Goal: Transaction & Acquisition: Book appointment/travel/reservation

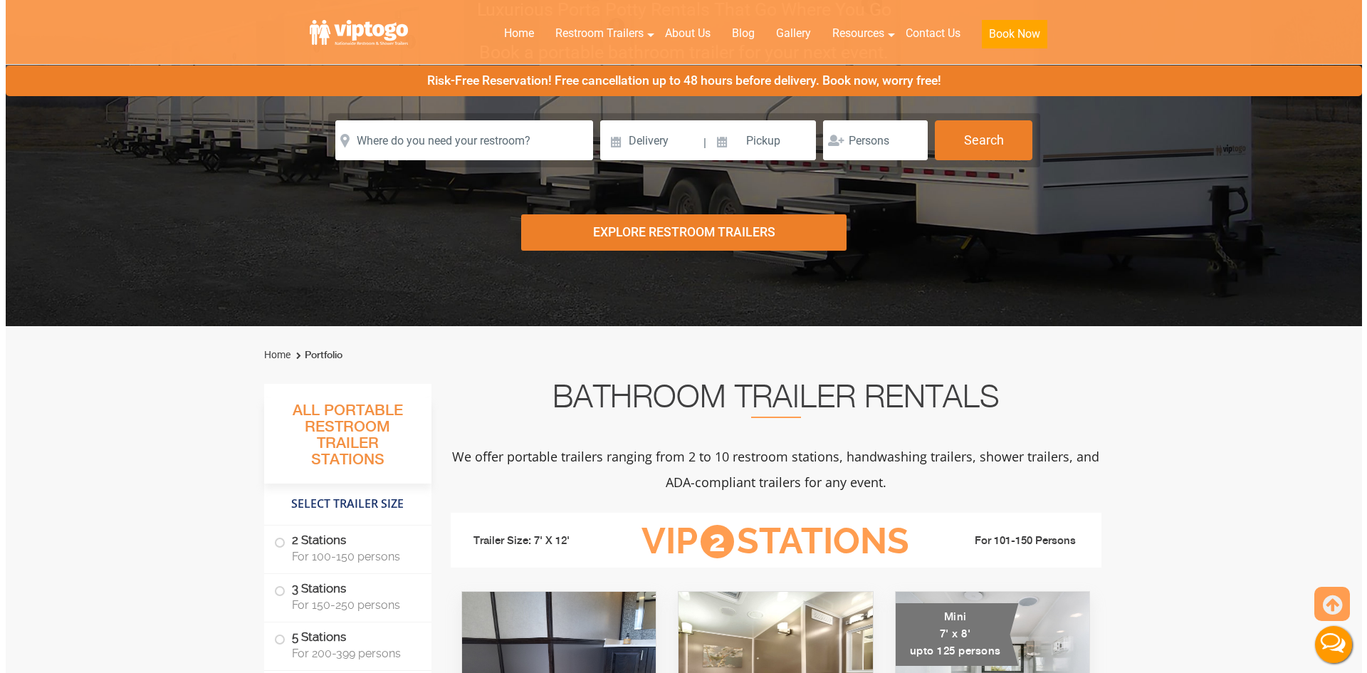
scroll to position [202, 0]
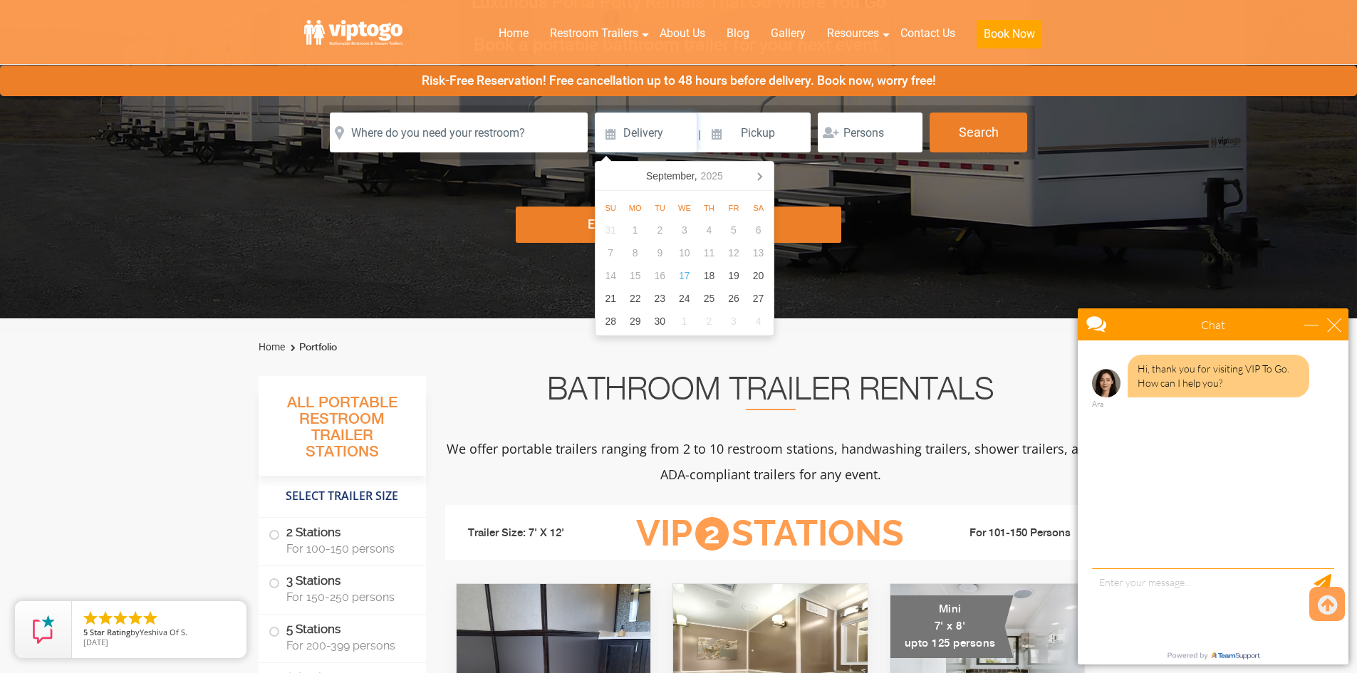
click at [670, 145] on input at bounding box center [646, 133] width 102 height 40
type input "[DATE]"
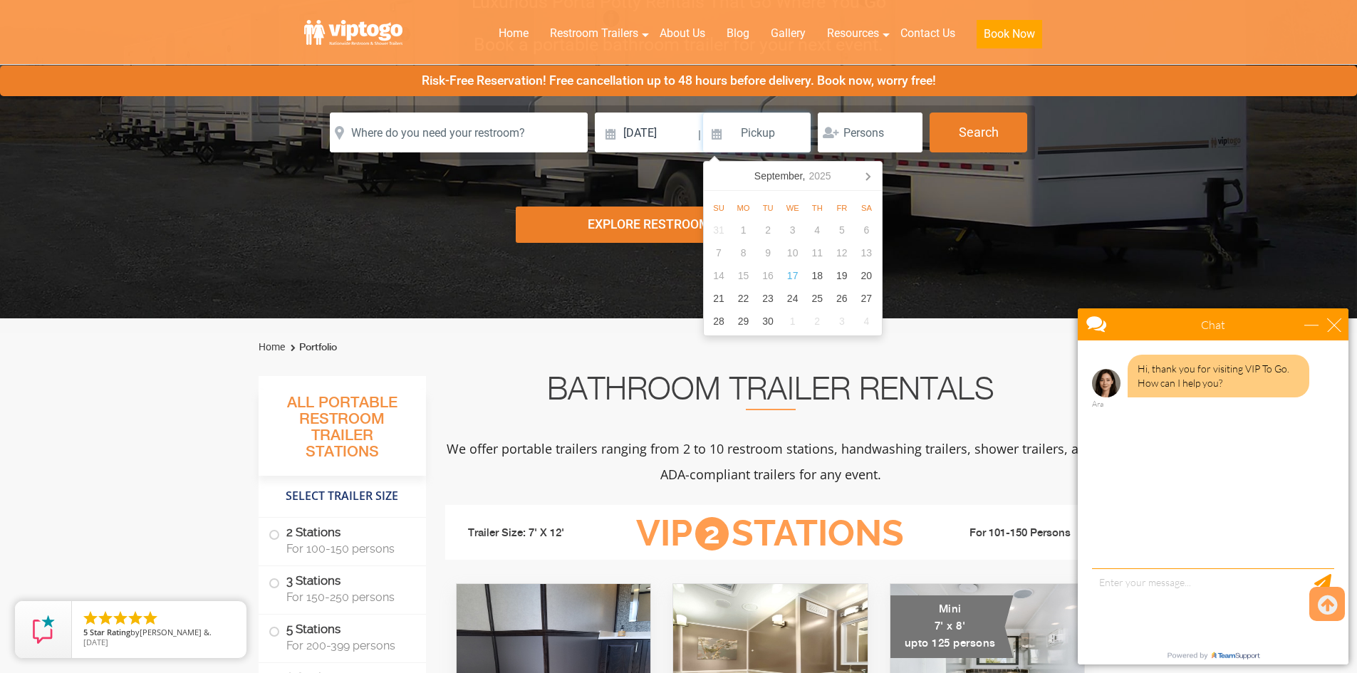
click at [751, 128] on input at bounding box center [757, 133] width 108 height 40
type input "[DATE]"
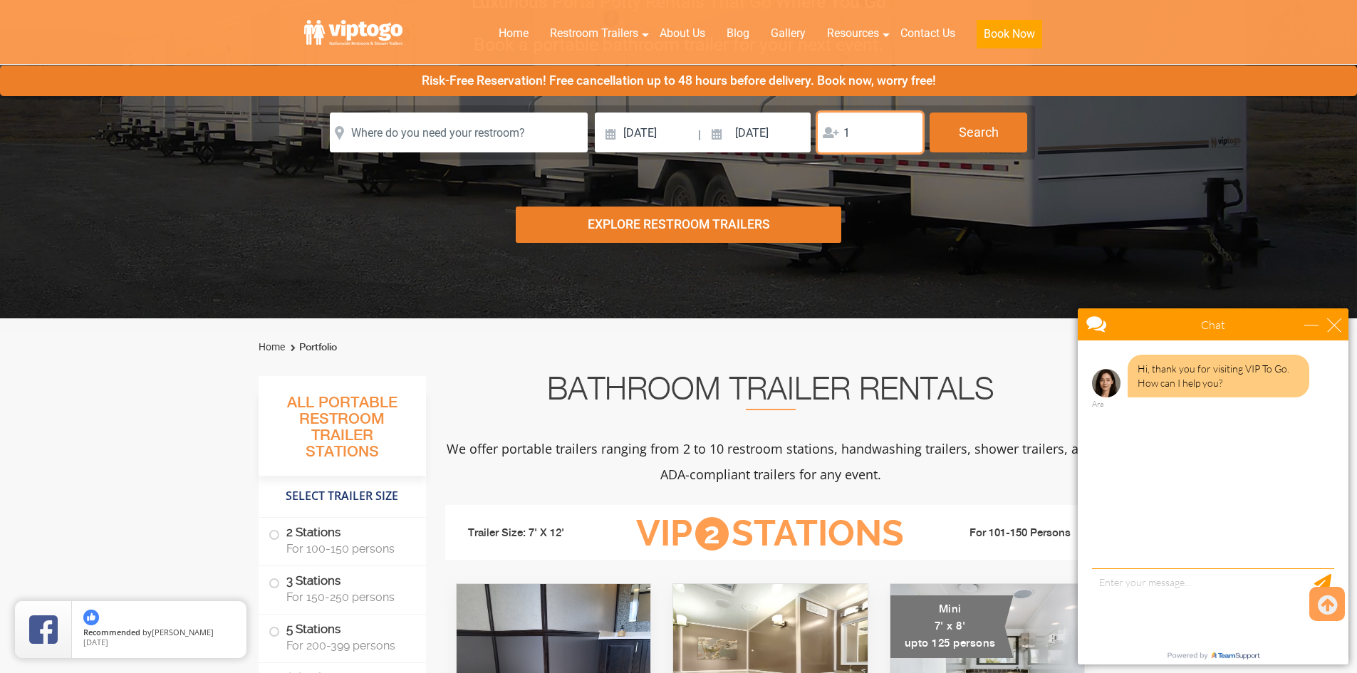
click at [906, 128] on input "1" at bounding box center [869, 133] width 105 height 40
click at [906, 128] on input "2" at bounding box center [869, 133] width 105 height 40
click at [906, 128] on input "3" at bounding box center [869, 133] width 105 height 40
type input "4"
click at [906, 128] on input "4" at bounding box center [869, 133] width 105 height 40
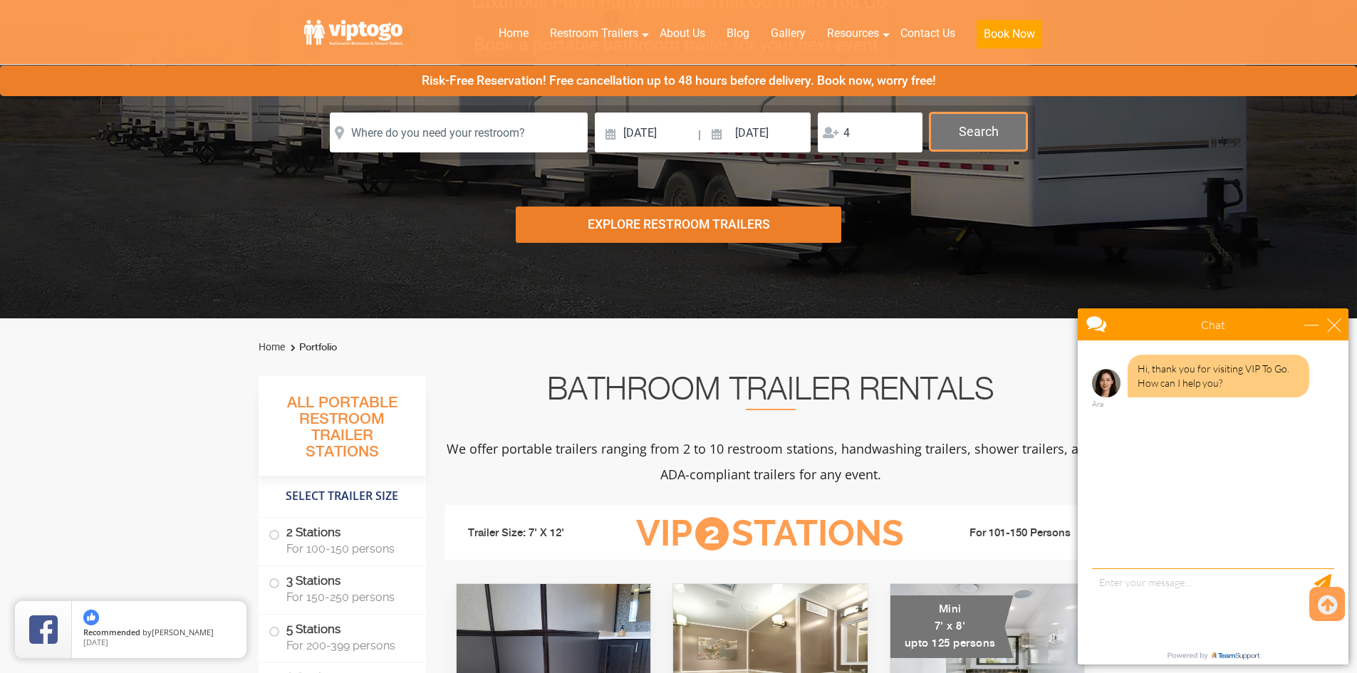
click at [973, 140] on button "Search" at bounding box center [978, 132] width 98 height 38
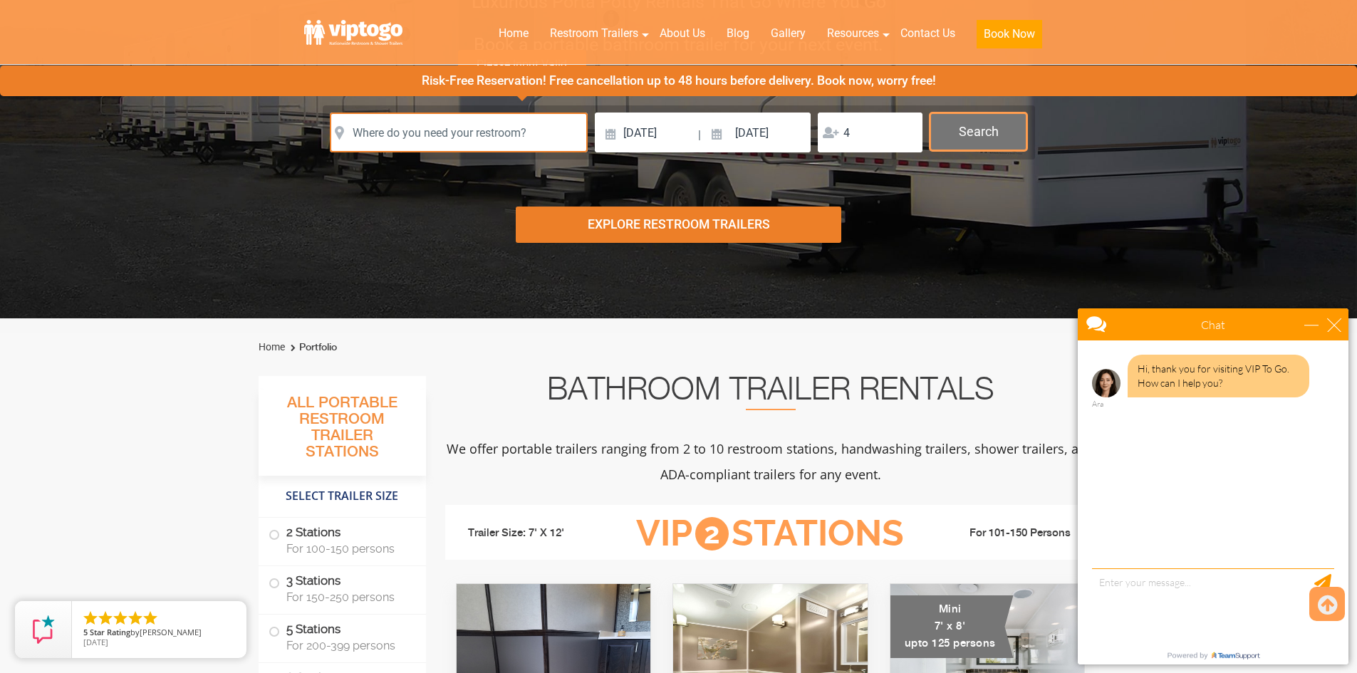
click at [993, 142] on button "Search" at bounding box center [978, 132] width 98 height 38
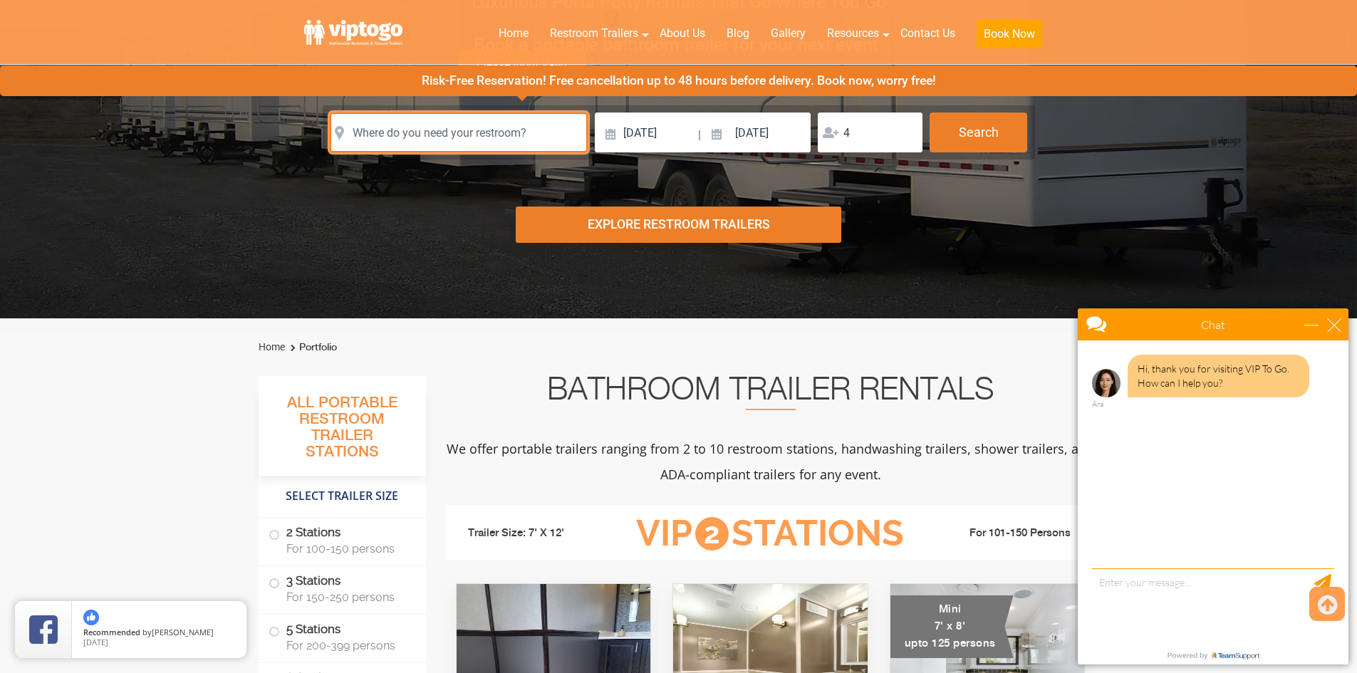
click at [490, 141] on input "text" at bounding box center [459, 133] width 258 height 40
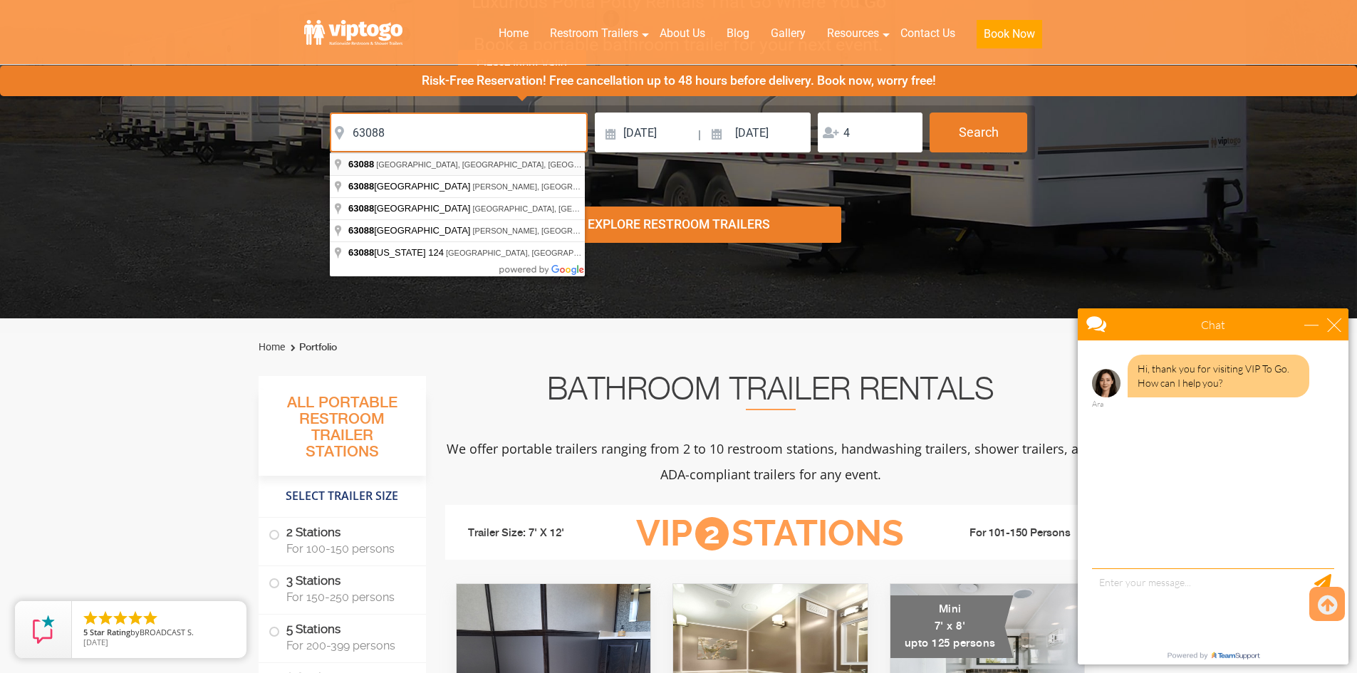
type input "[GEOGRAPHIC_DATA], [GEOGRAPHIC_DATA]"
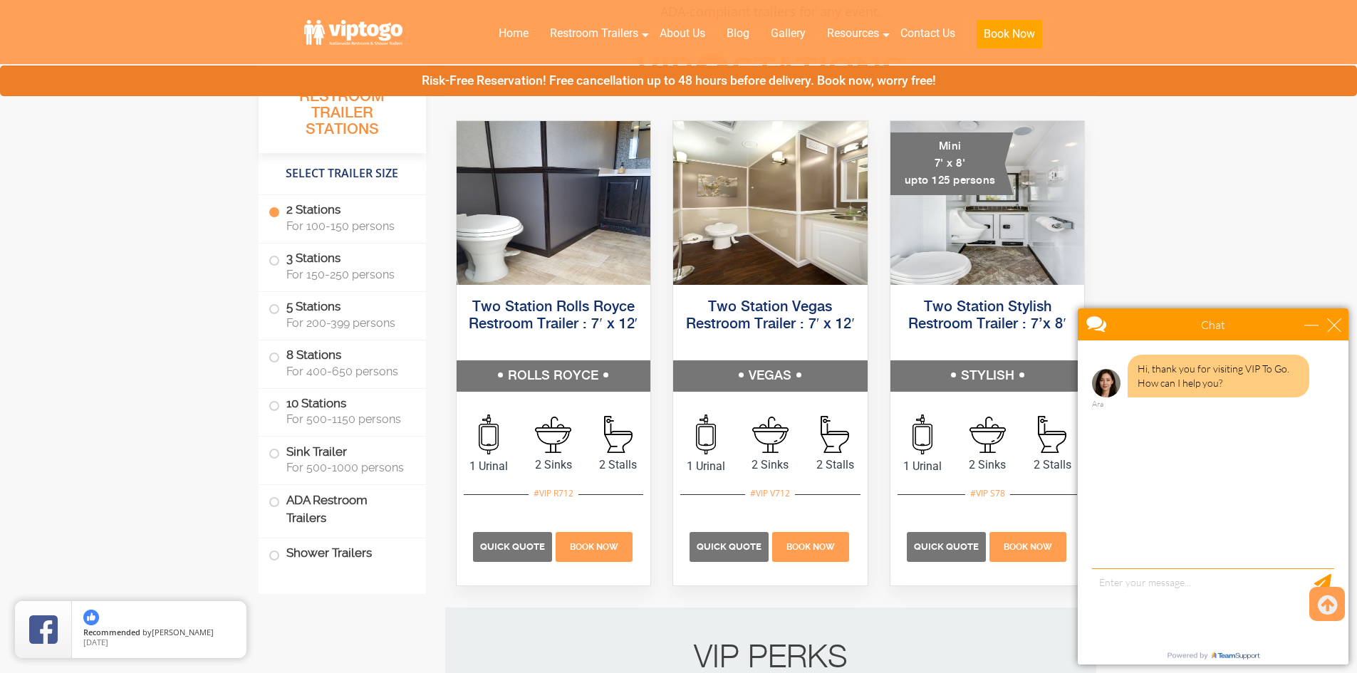
scroll to position [665, 0]
click at [1121, 600] on textarea "type your message" at bounding box center [1213, 605] width 242 height 75
type textarea "i just need a quote for batroom rentals for my wedding, just one night"
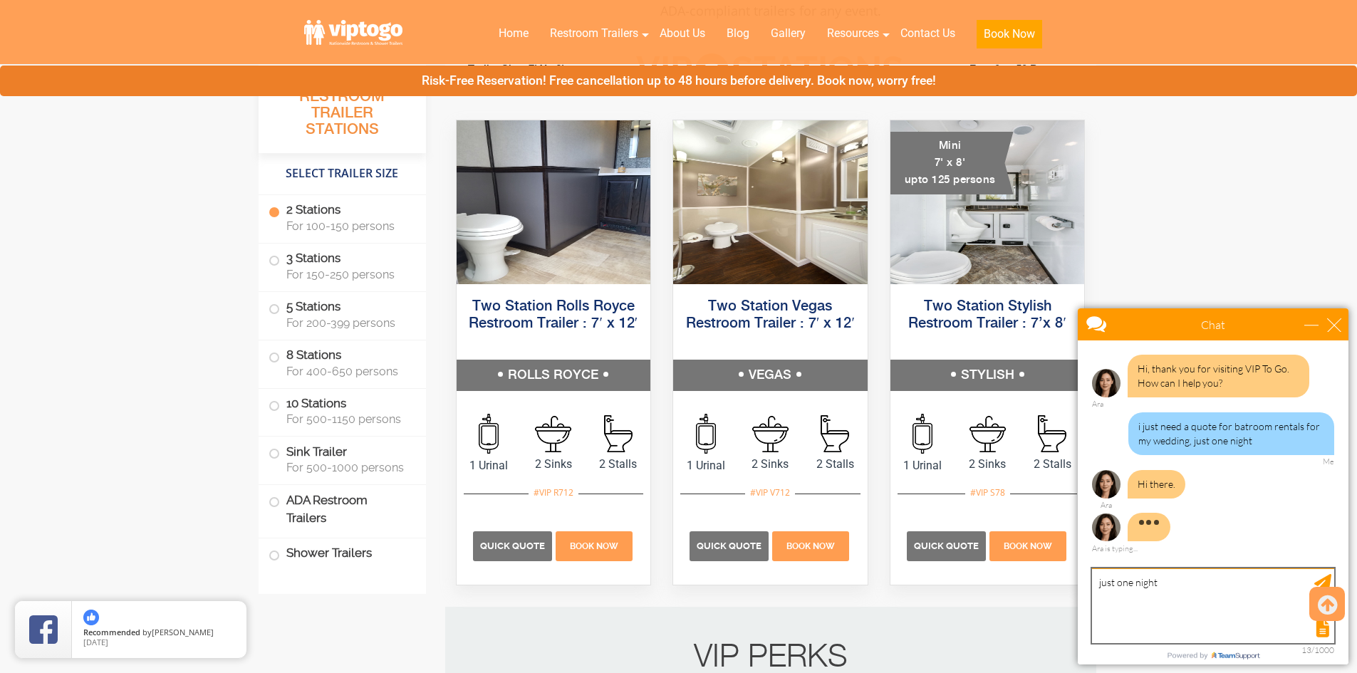
type textarea "just one night"
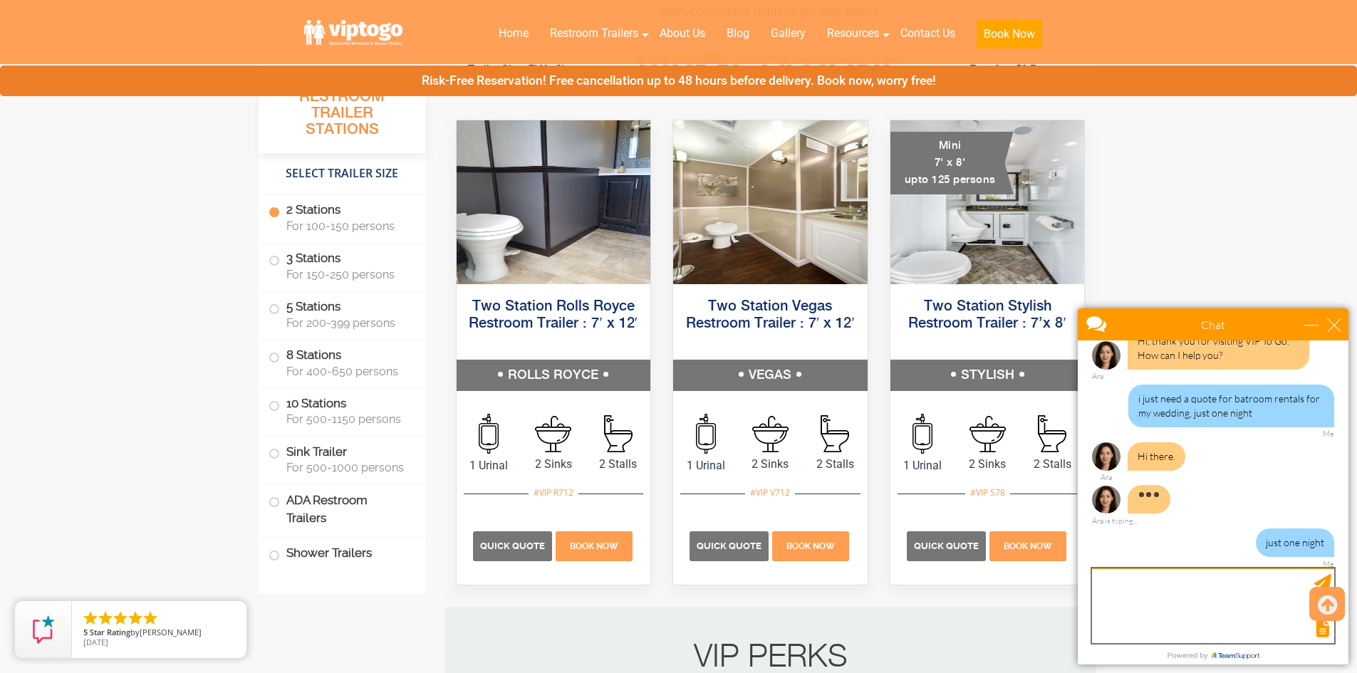
click at [1121, 600] on textarea "type your message" at bounding box center [1213, 605] width 242 height 75
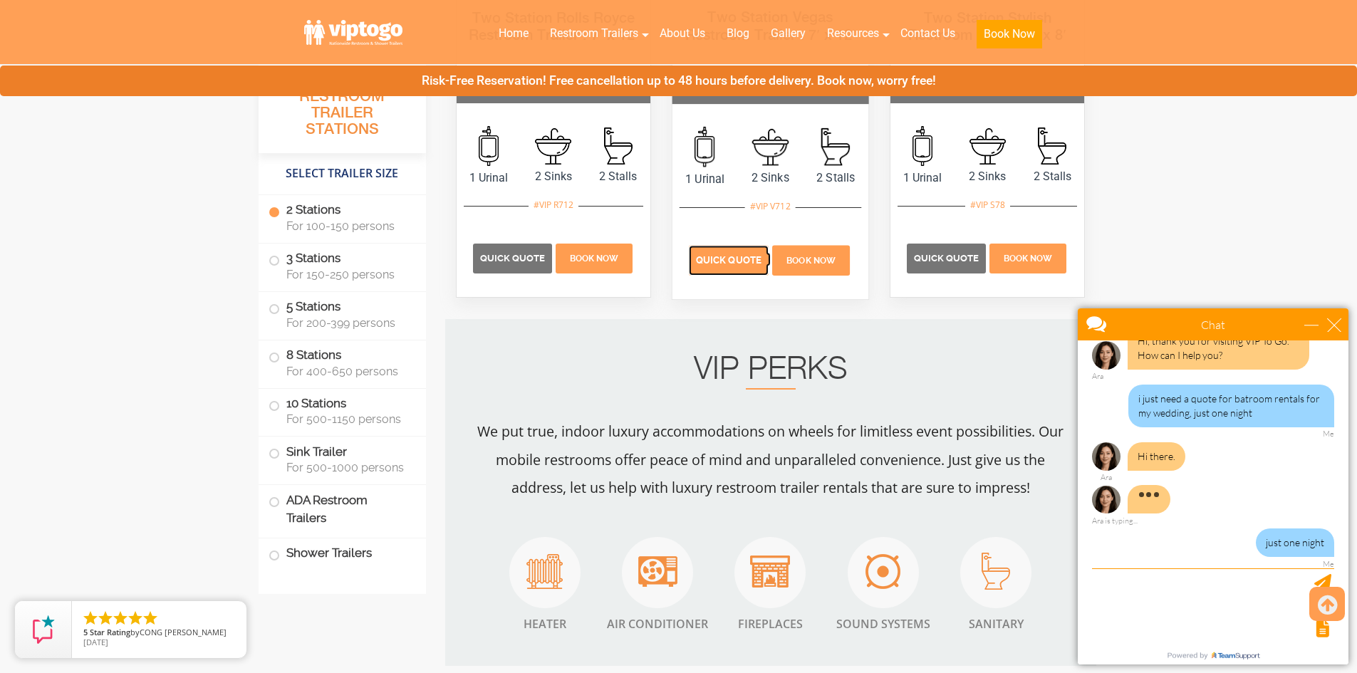
click at [726, 273] on p "Quick Quote" at bounding box center [729, 261] width 80 height 30
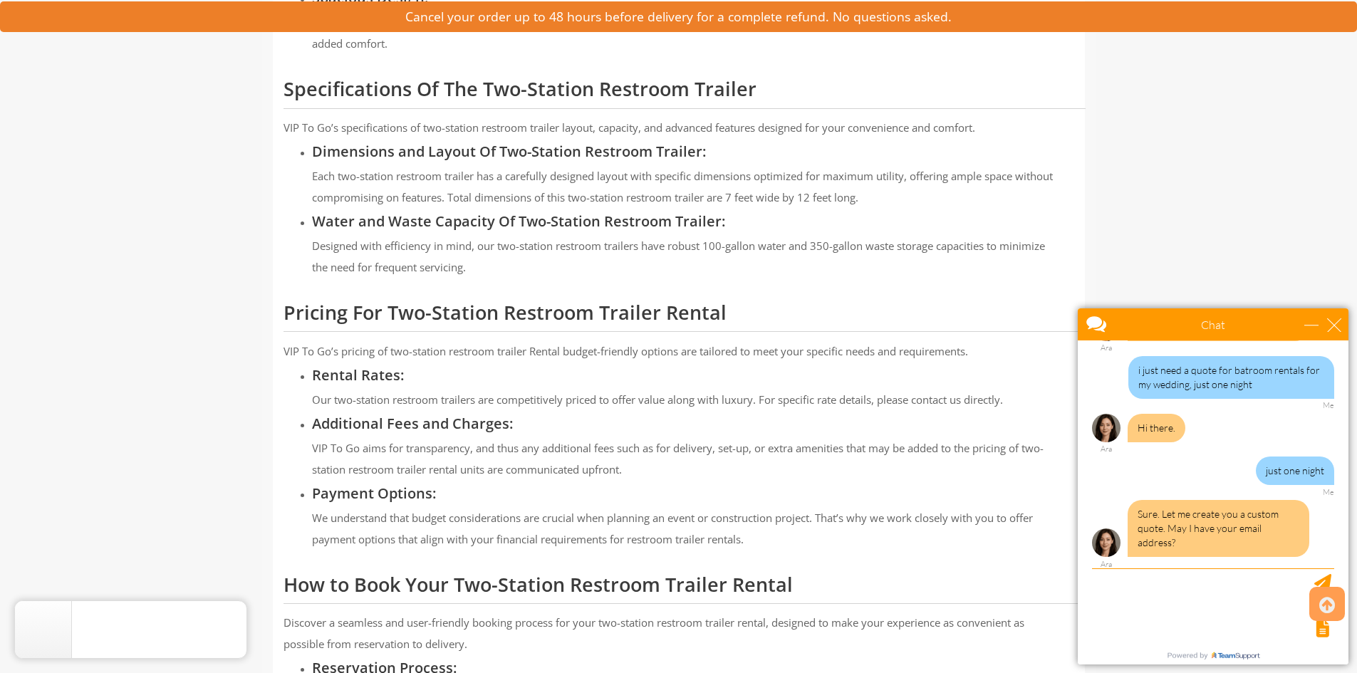
scroll to position [1104, 0]
click at [1204, 587] on textarea "type your message" at bounding box center [1213, 605] width 242 height 75
type textarea "alexandrawoody@hotmail.com"
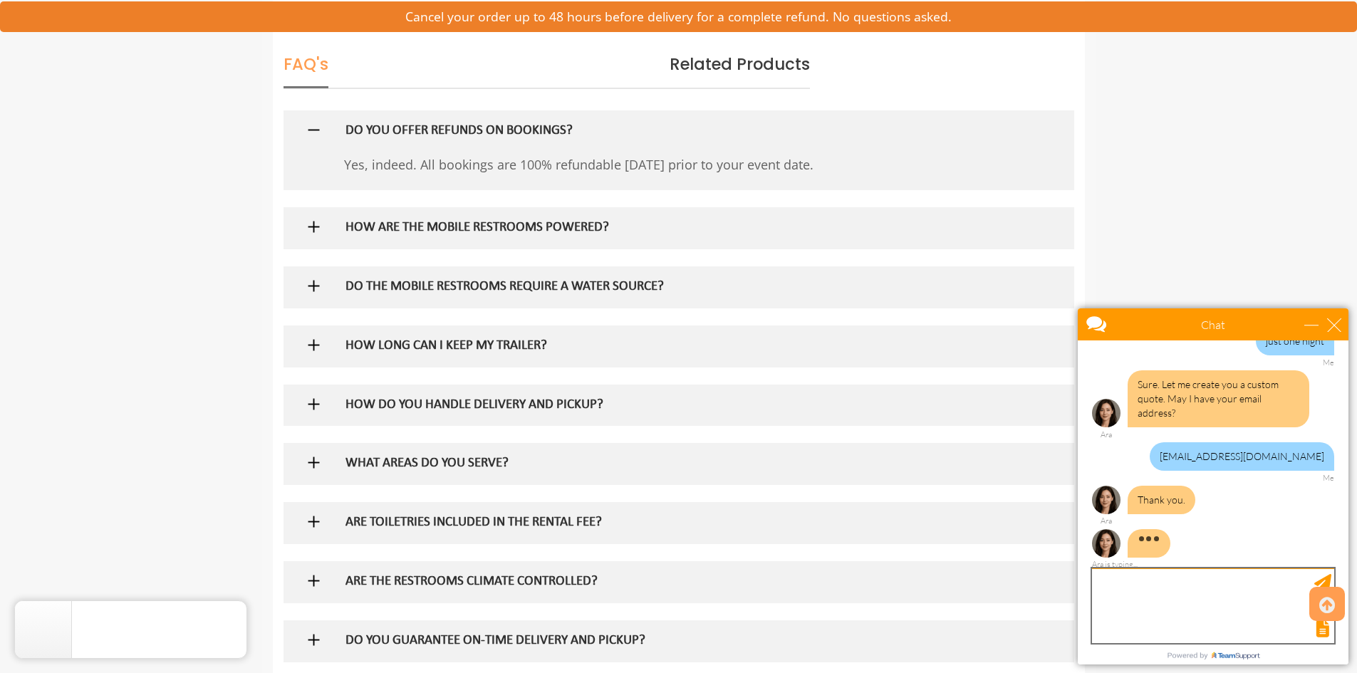
scroll to position [1945, 0]
click at [577, 281] on h5 "DO THE MOBILE RESTROOMS REQUIRE A WATER SOURCE?" at bounding box center [655, 286] width 620 height 15
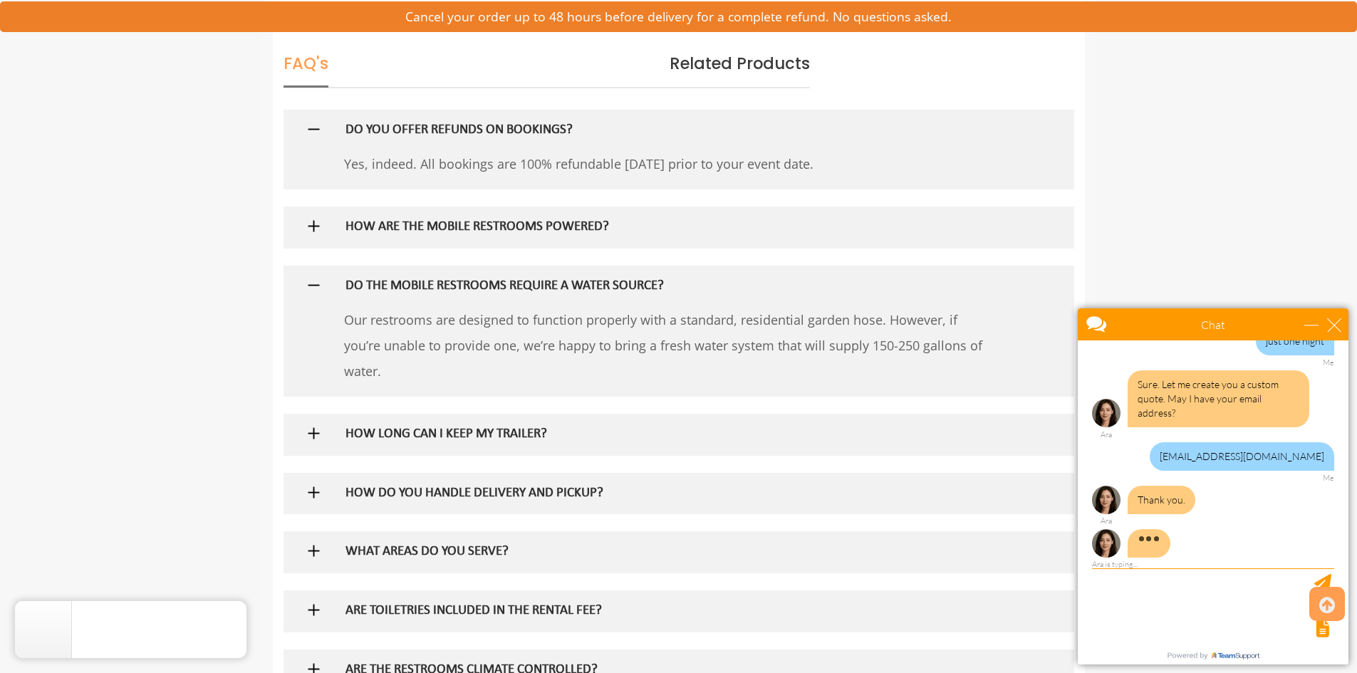
click at [577, 281] on h5 "DO THE MOBILE RESTROOMS REQUIRE A WATER SOURCE?" at bounding box center [655, 286] width 620 height 15
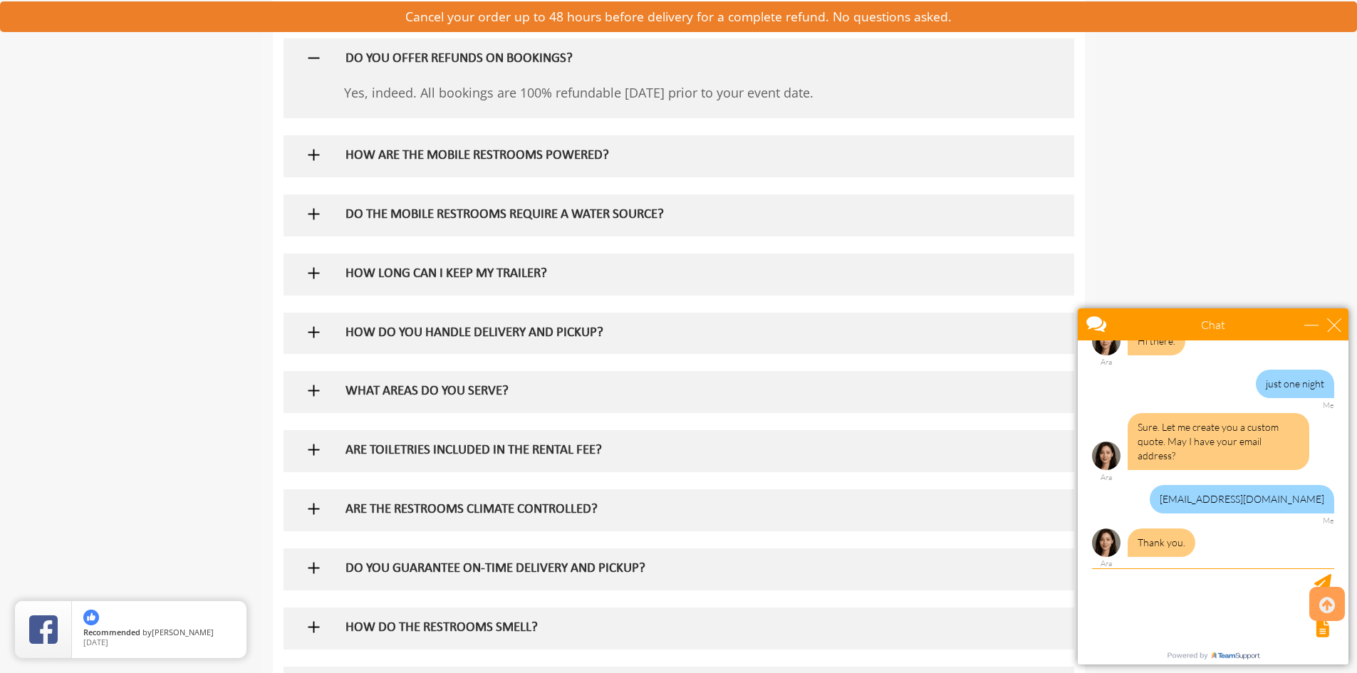
scroll to position [187, 0]
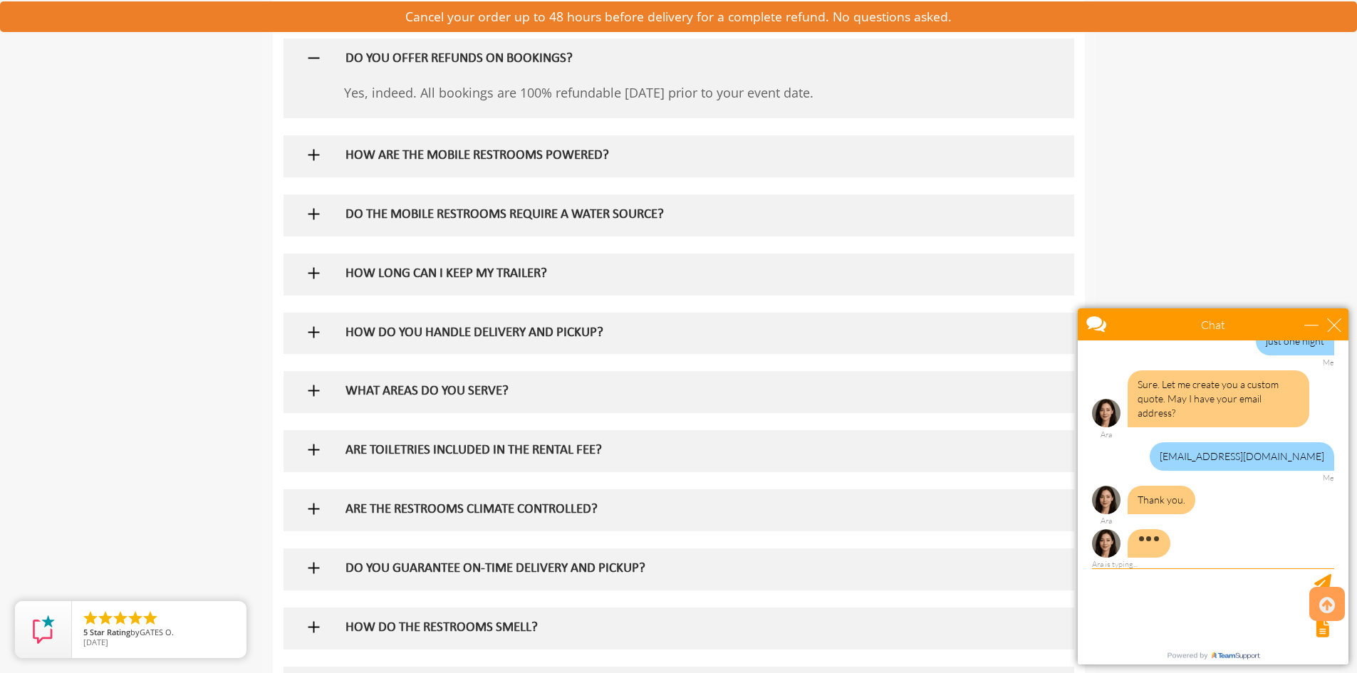
click at [481, 272] on h5 "HOW LONG CAN I KEEP MY TRAILER?" at bounding box center [655, 274] width 620 height 15
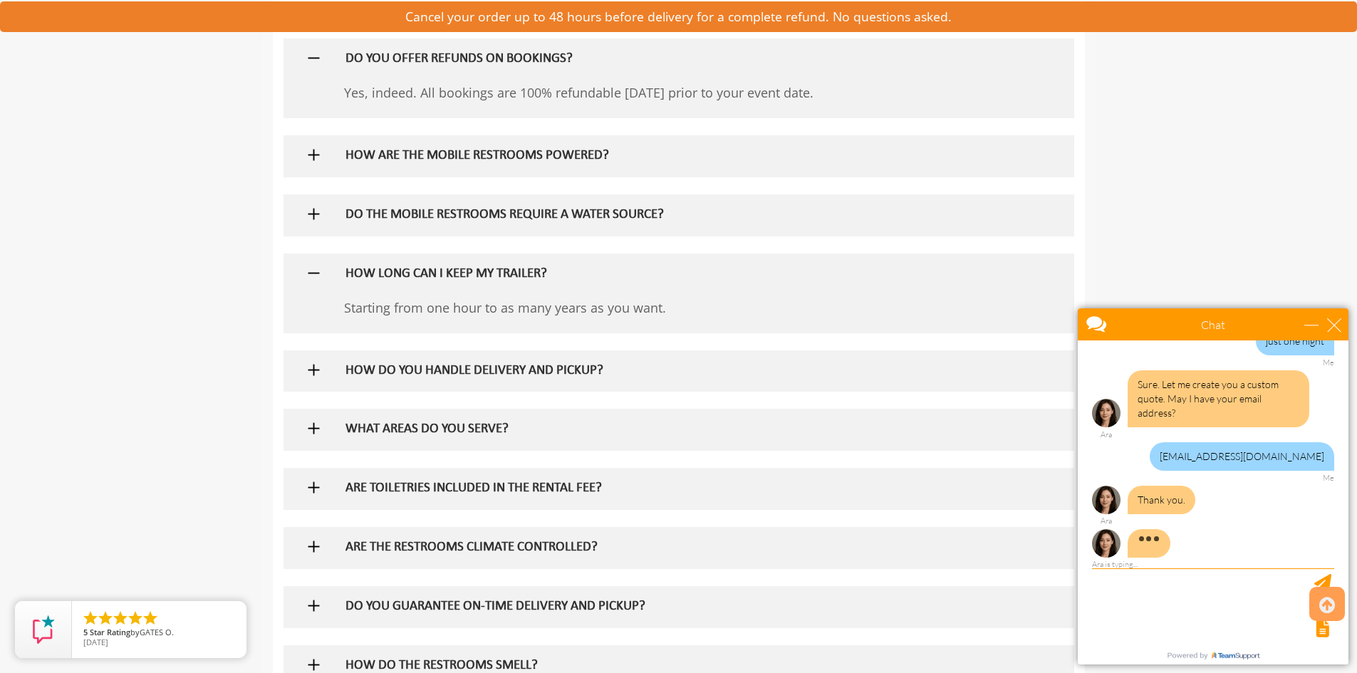
click at [481, 272] on h5 "HOW LONG CAN I KEEP MY TRAILER?" at bounding box center [655, 274] width 620 height 15
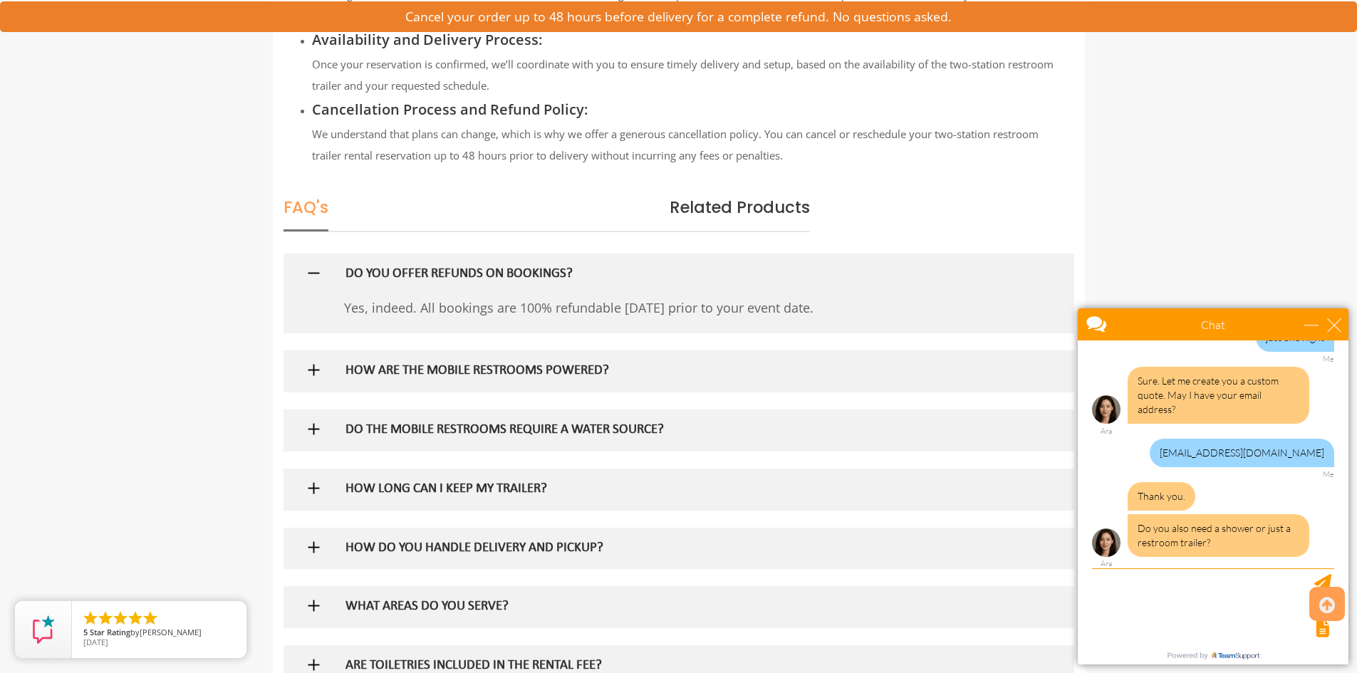
scroll to position [1800, 0]
click at [1119, 600] on textarea "type your message" at bounding box center [1213, 605] width 242 height 75
type textarea "just a toilet and sink"
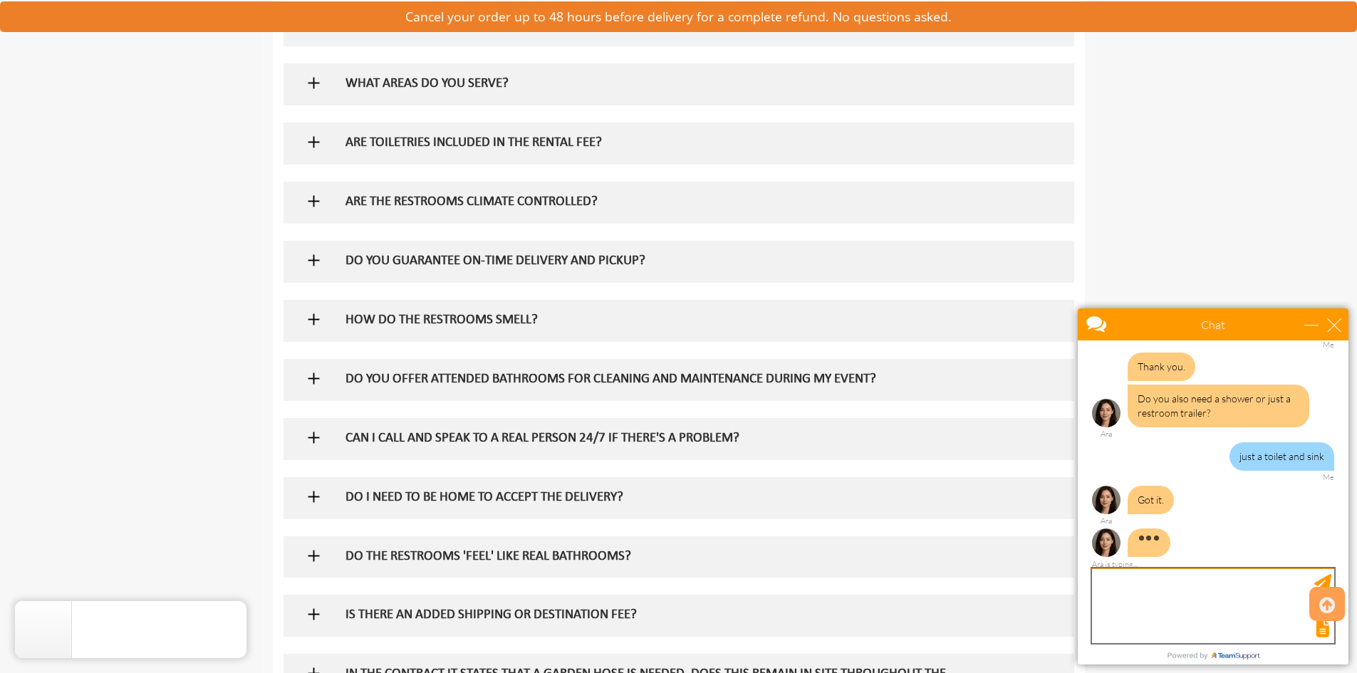
scroll to position [2326, 0]
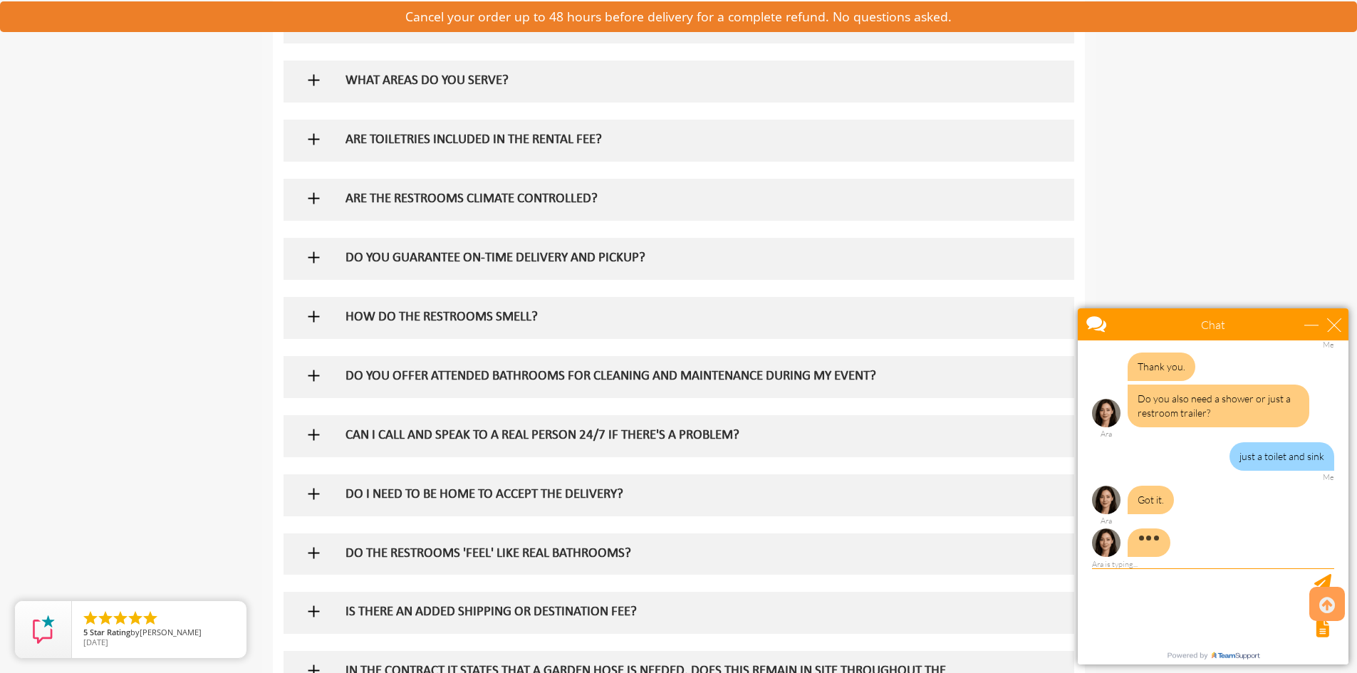
click at [505, 377] on h5 "DO YOU OFFER ATTENDED BATHROOMS FOR CLEANING AND MAINTENANCE DURING MY EVENT?" at bounding box center [655, 377] width 620 height 15
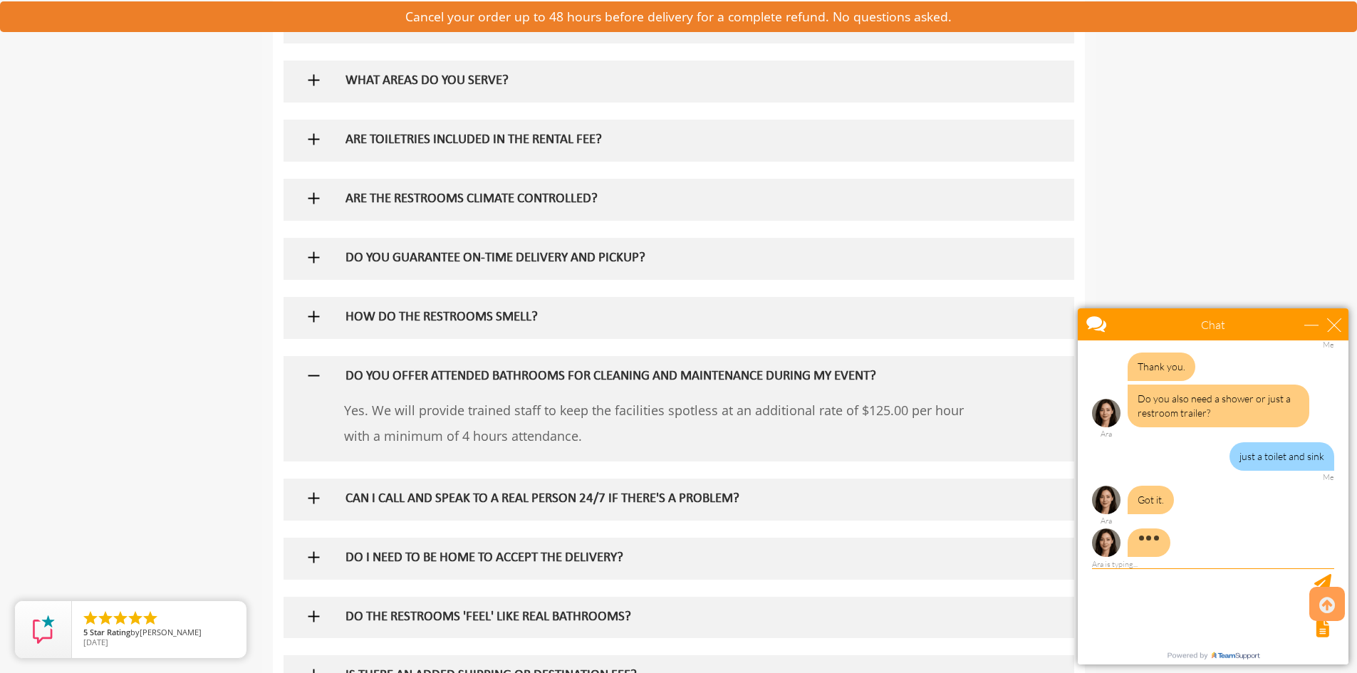
click at [505, 377] on h5 "DO YOU OFFER ATTENDED BATHROOMS FOR CLEANING AND MAINTENANCE DURING MY EVENT?" at bounding box center [655, 377] width 620 height 15
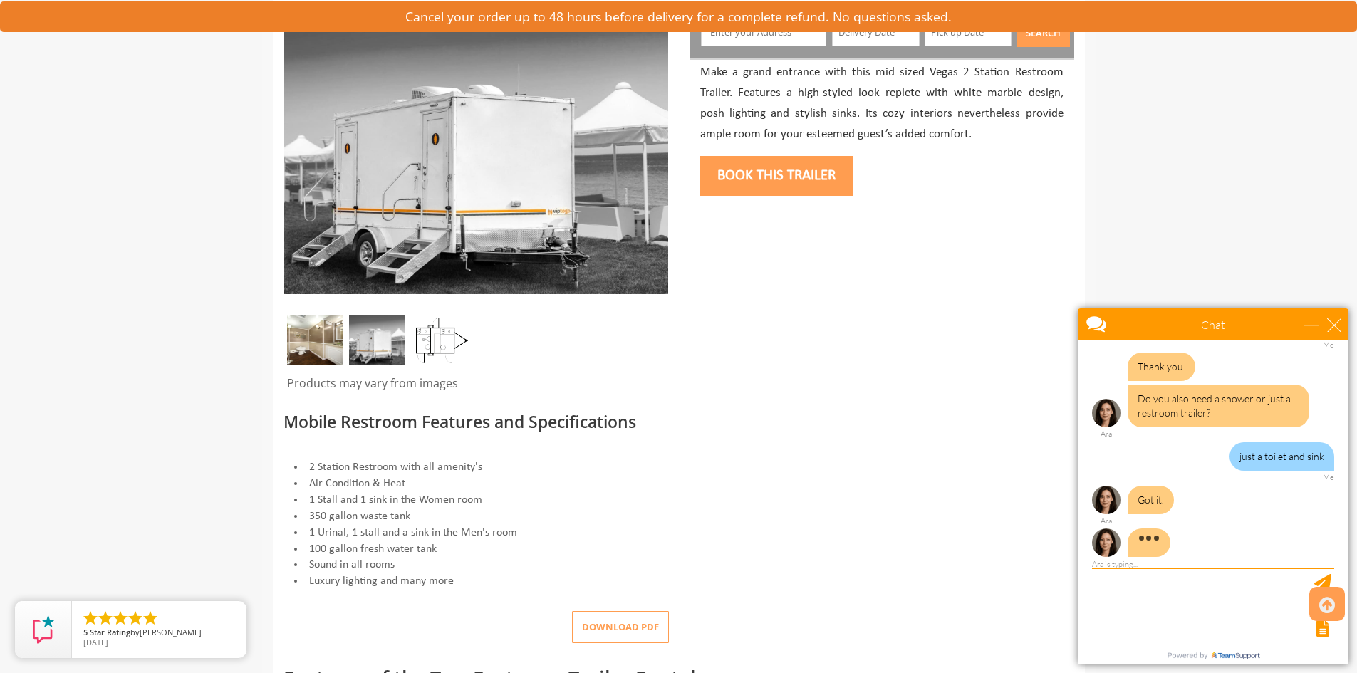
scroll to position [201, 0]
click at [441, 344] on img at bounding box center [440, 340] width 56 height 50
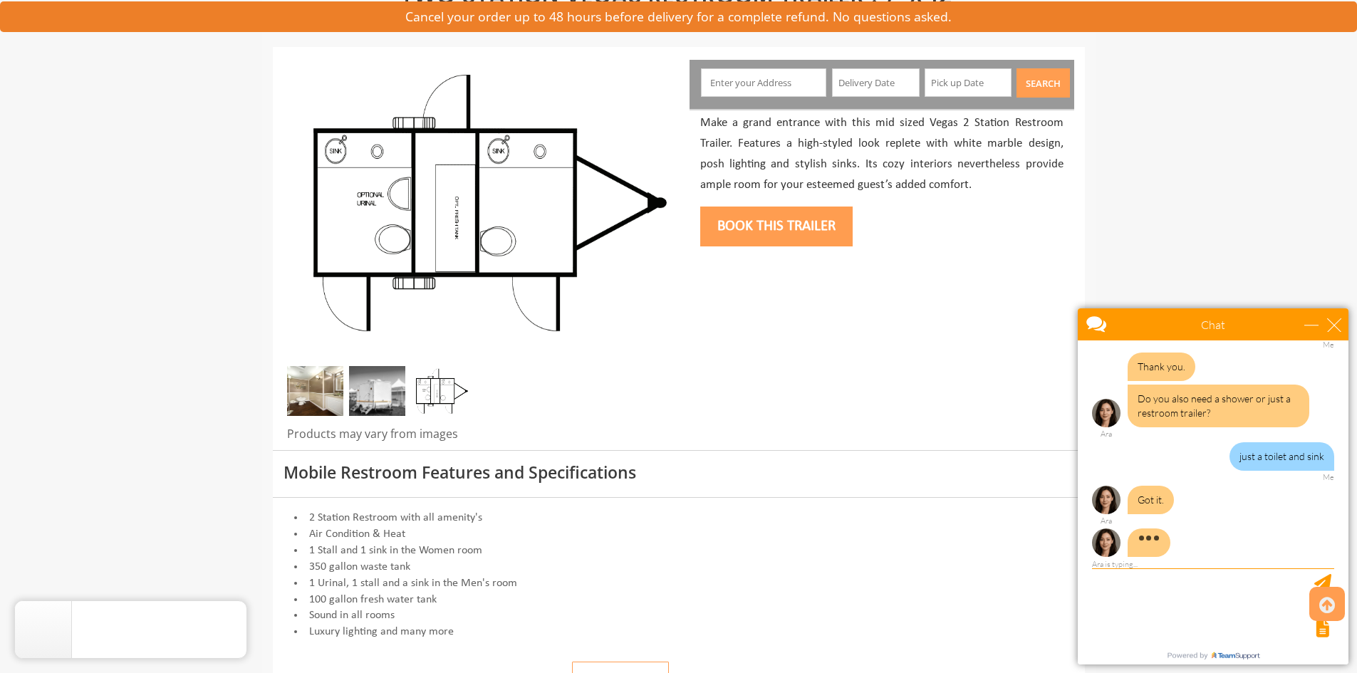
scroll to position [0, 0]
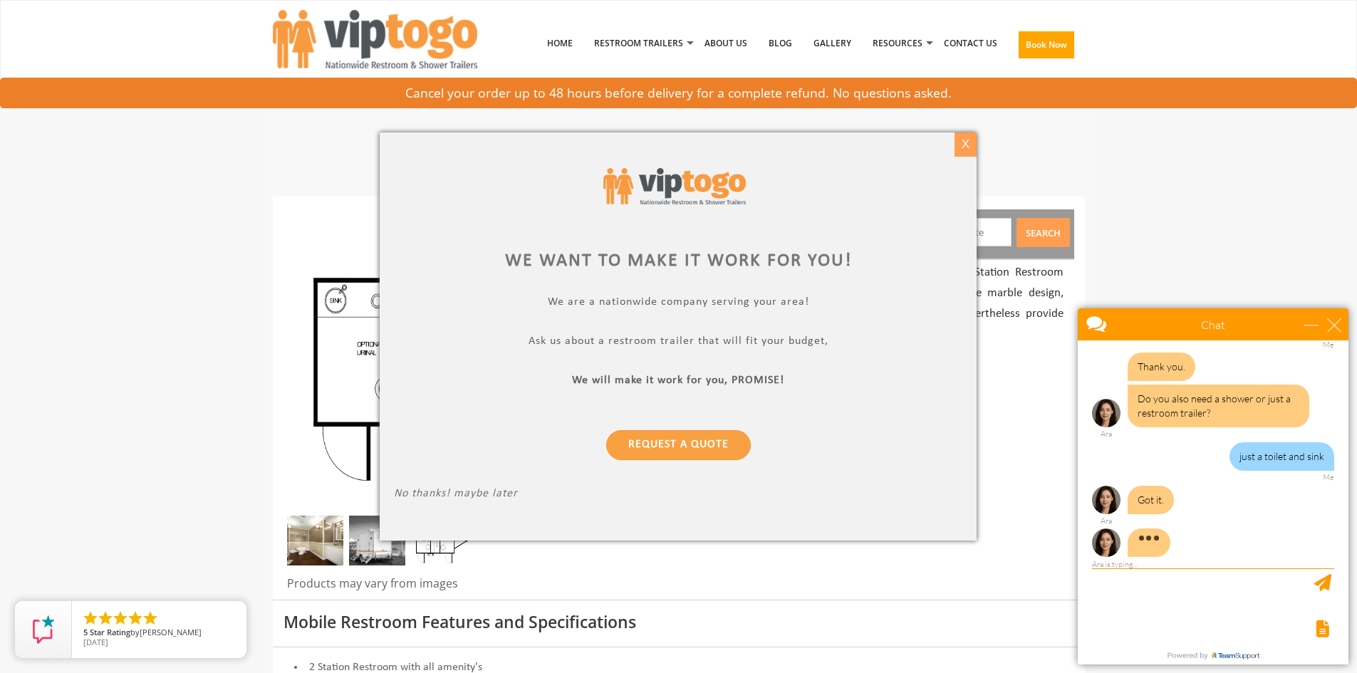
click at [967, 144] on div "X" at bounding box center [965, 144] width 22 height 24
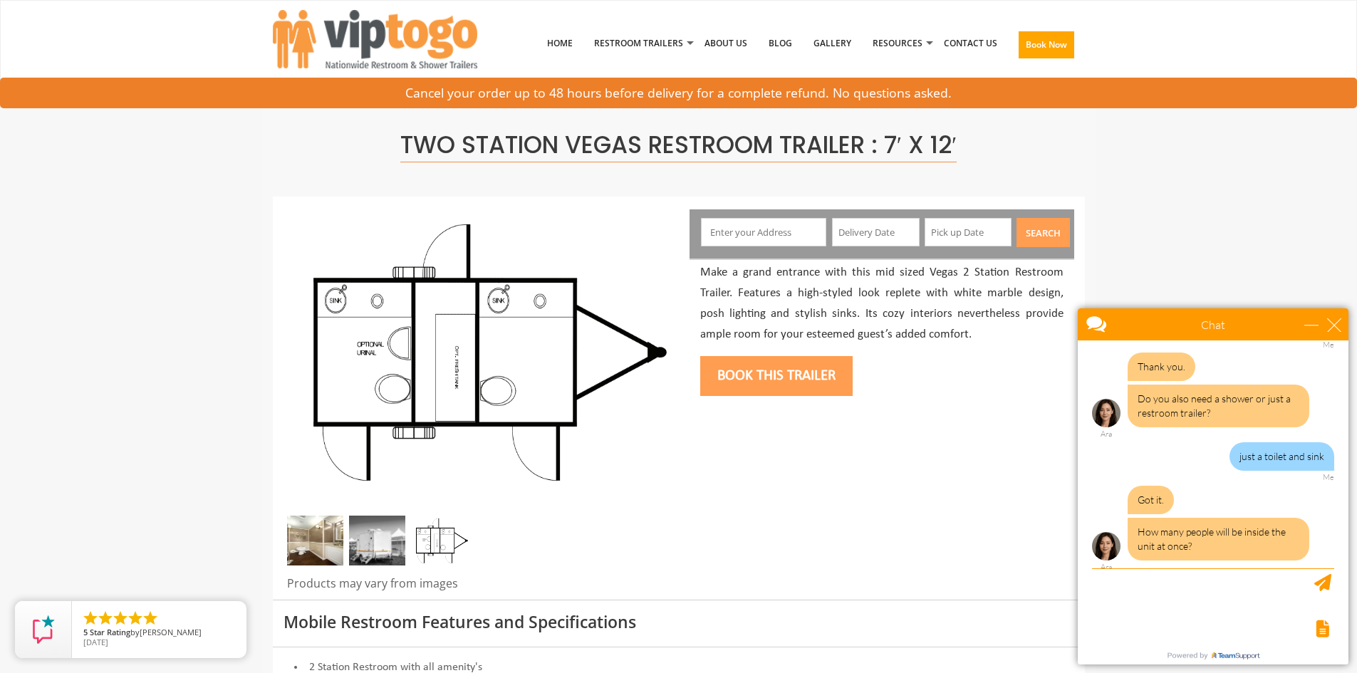
scroll to position [322, 0]
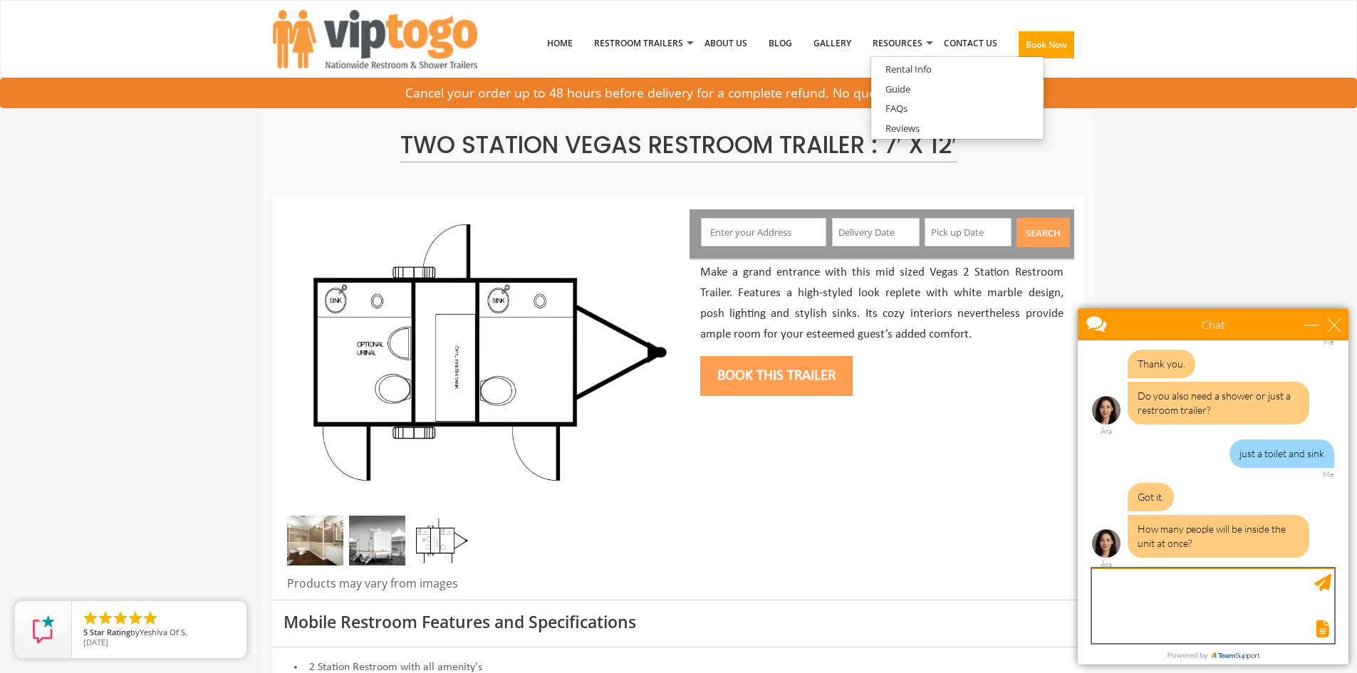
click at [1140, 611] on textarea "type your message" at bounding box center [1213, 605] width 242 height 75
type textarea "2"
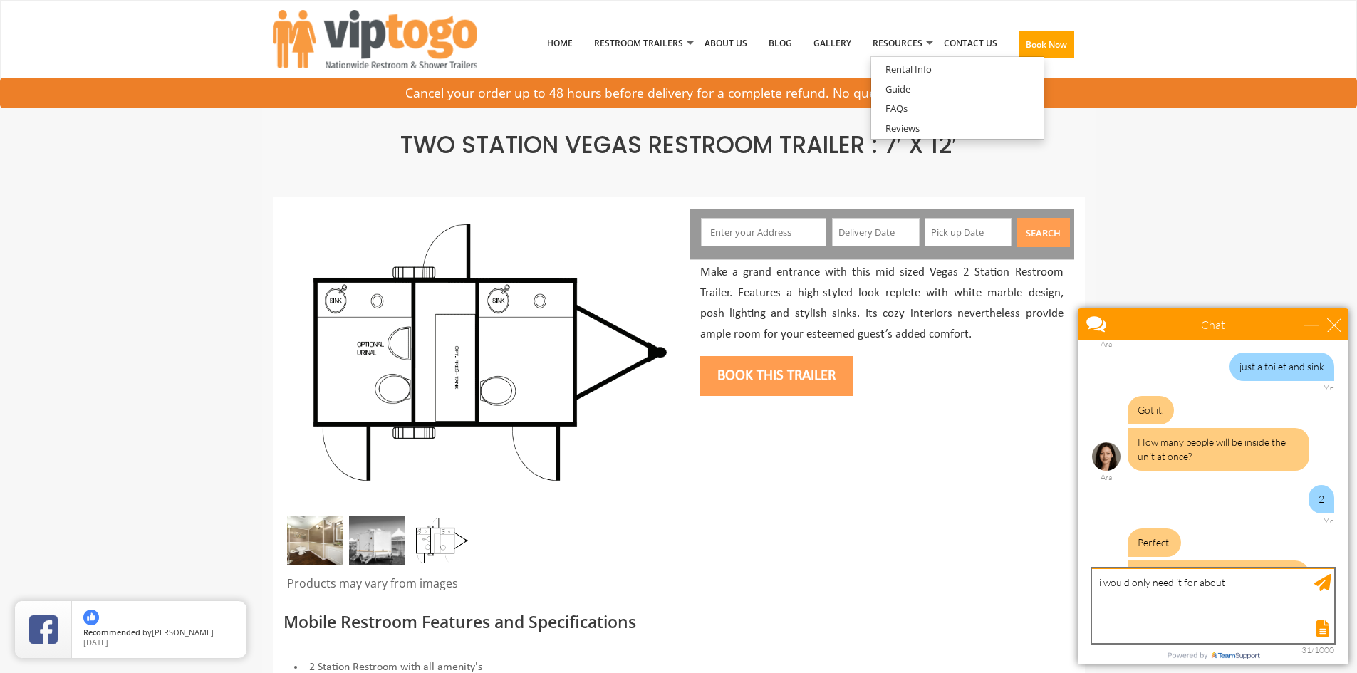
scroll to position [469, 0]
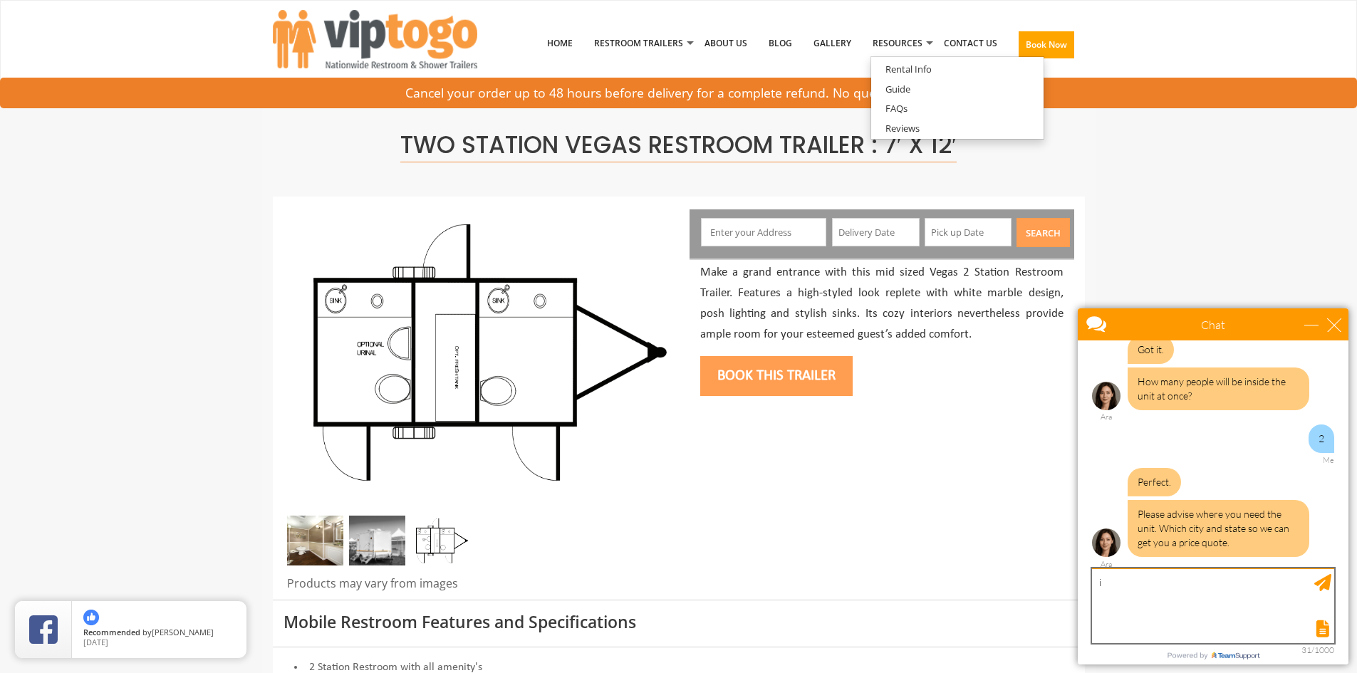
type textarea "i"
click at [1107, 587] on textarea "spetember 2026" at bounding box center [1213, 605] width 242 height 75
click at [1312, 582] on textarea "September 2026" at bounding box center [1213, 605] width 242 height 75
type textarea "September 2026"
click at [1322, 581] on div "Send Message" at bounding box center [1322, 582] width 17 height 17
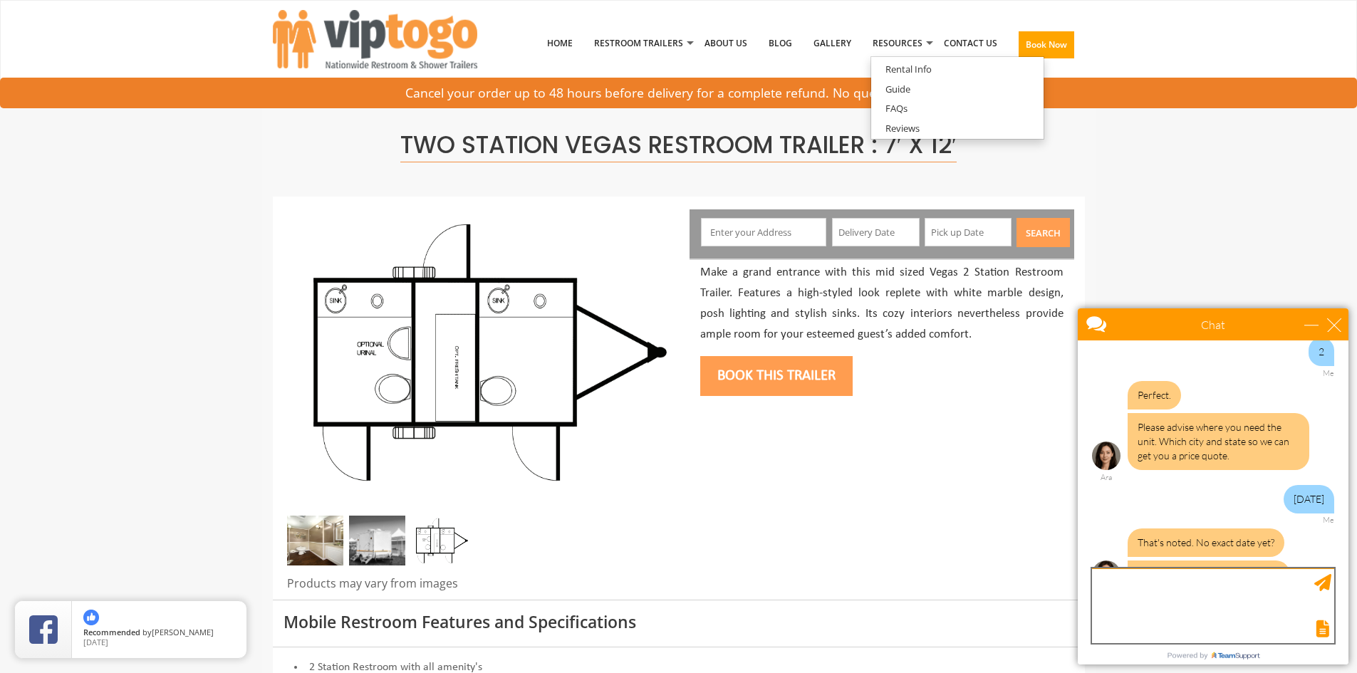
scroll to position [588, 0]
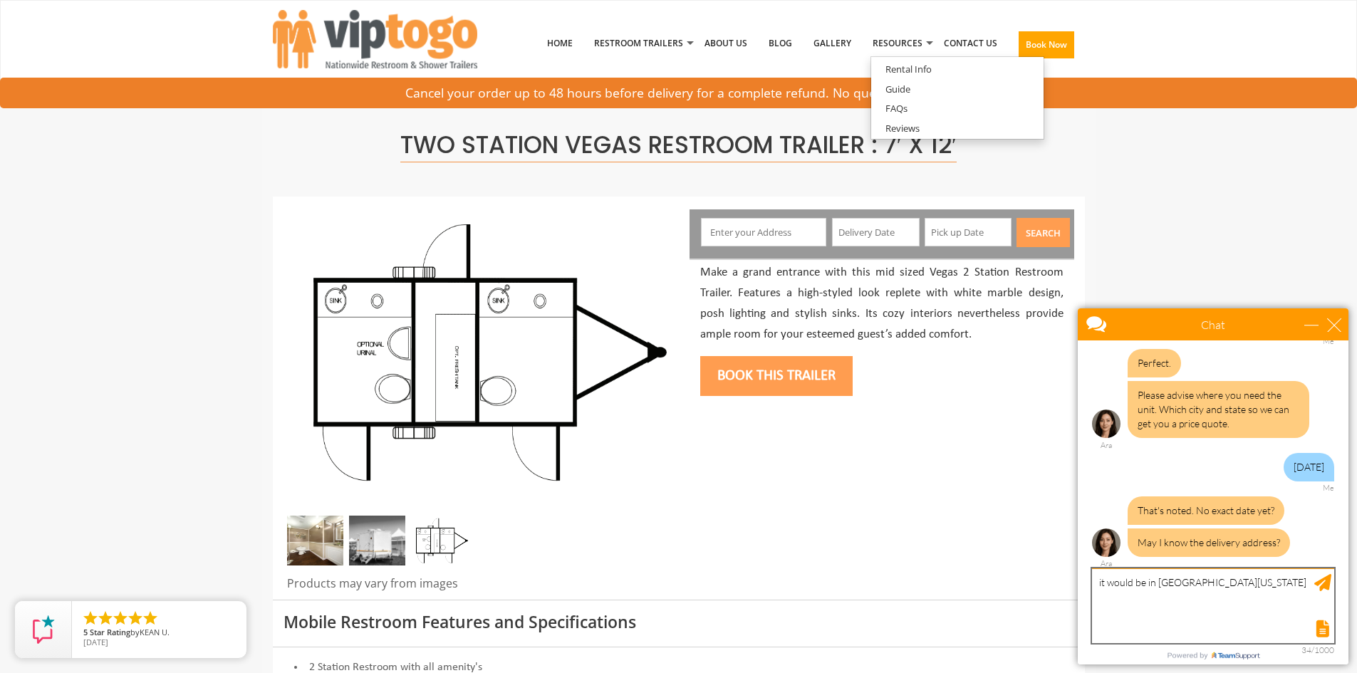
click at [1156, 581] on textarea "it would be in igh ridge missouri" at bounding box center [1213, 605] width 242 height 75
type textarea "it would be in high ridge missouri"
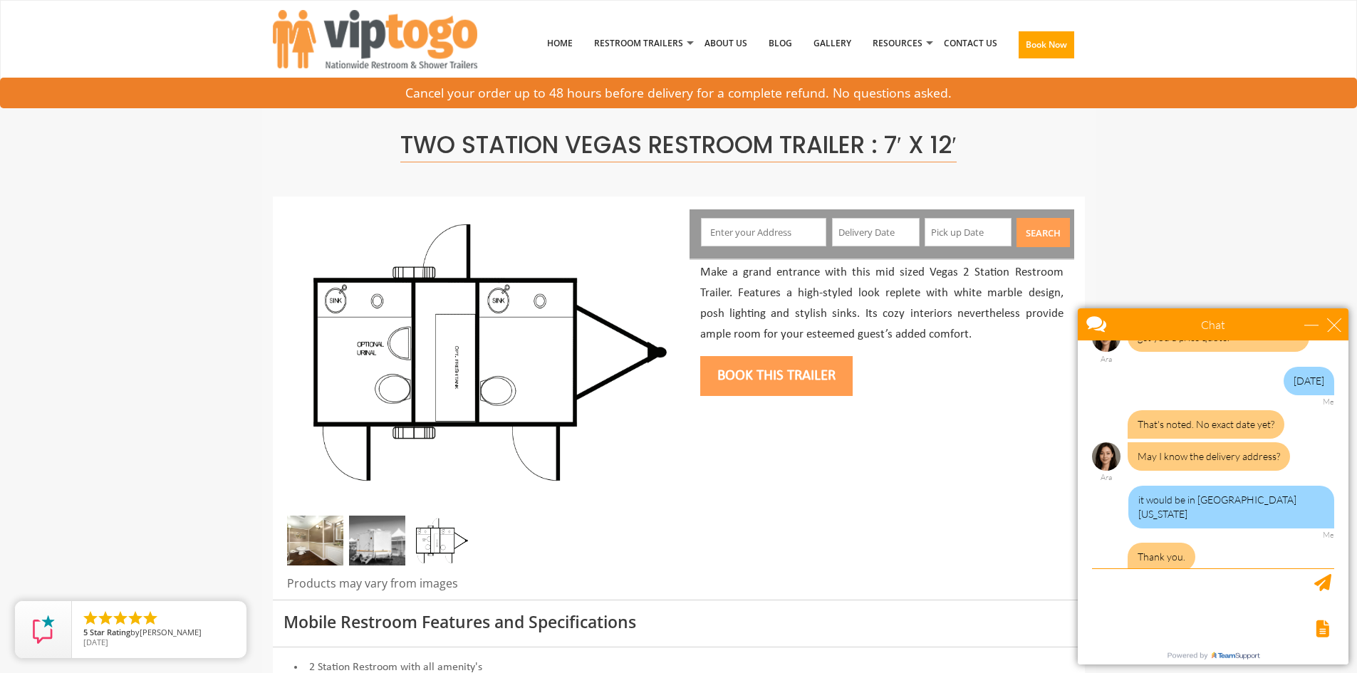
scroll to position [749, 0]
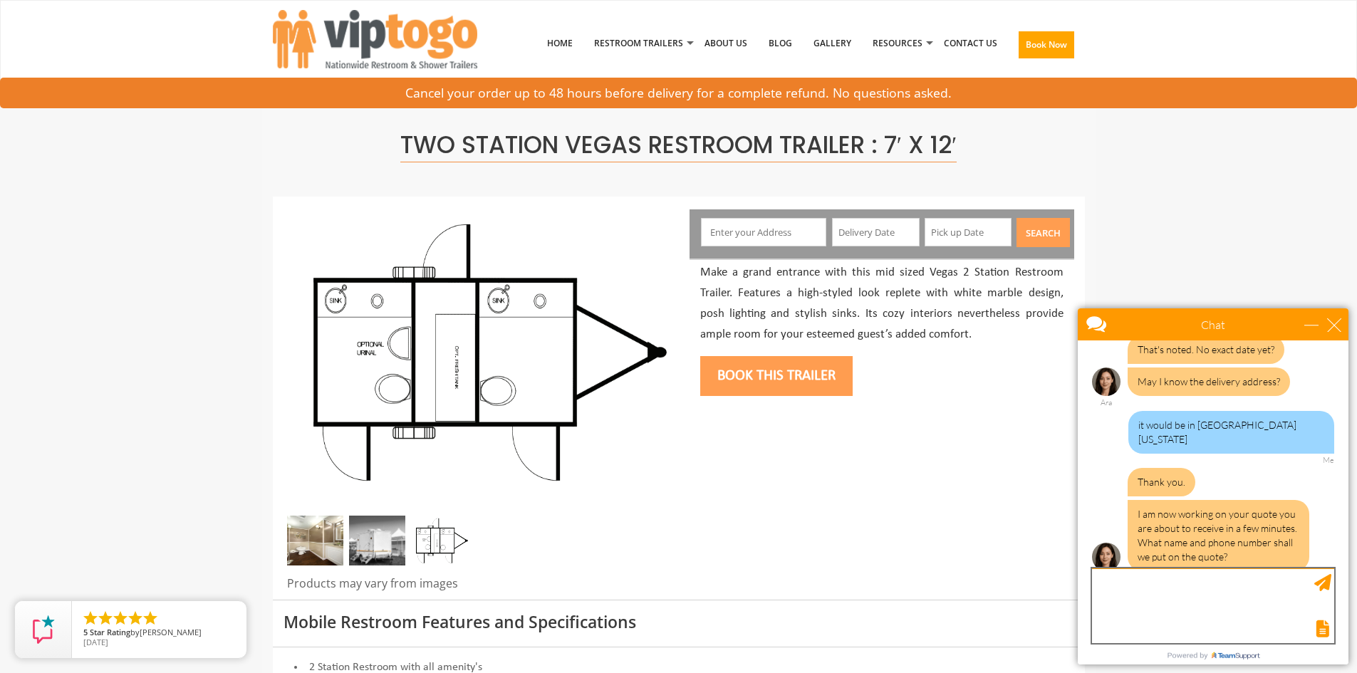
click at [1116, 589] on textarea "type your message" at bounding box center [1213, 605] width 242 height 75
type textarea "alexandra"
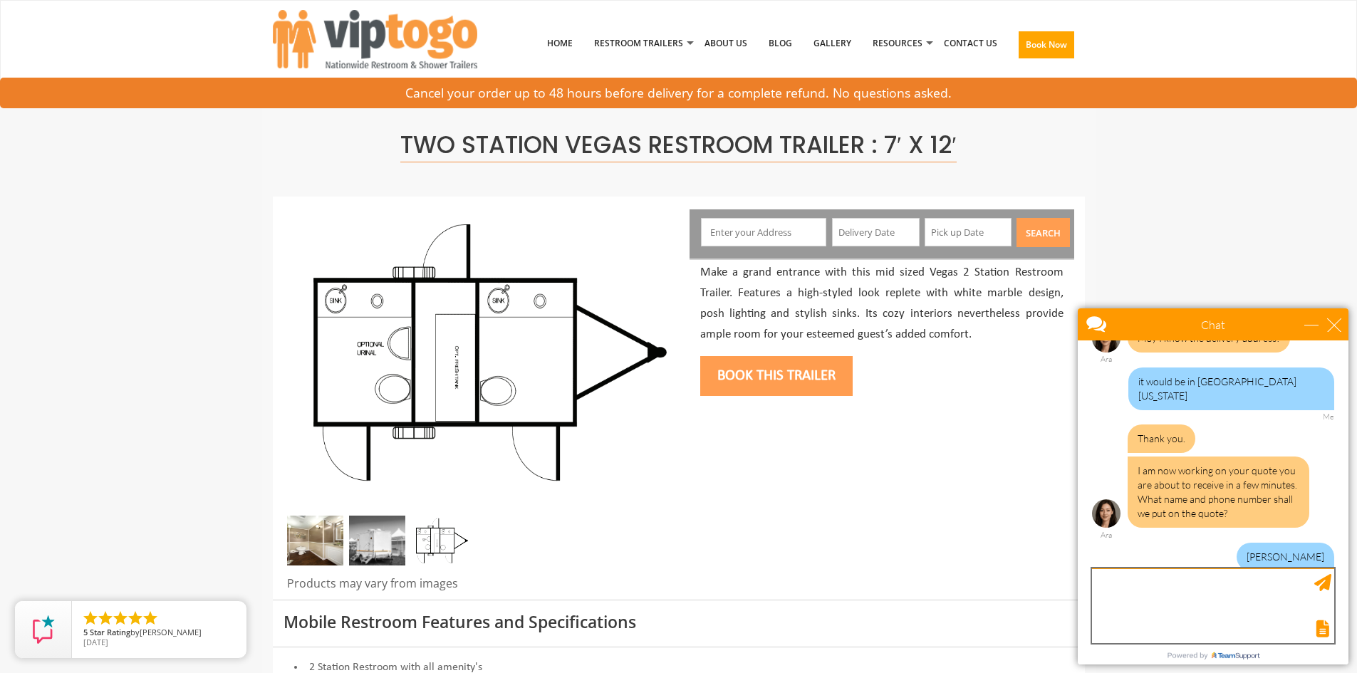
scroll to position [983, 0]
